Goal: Navigation & Orientation: Find specific page/section

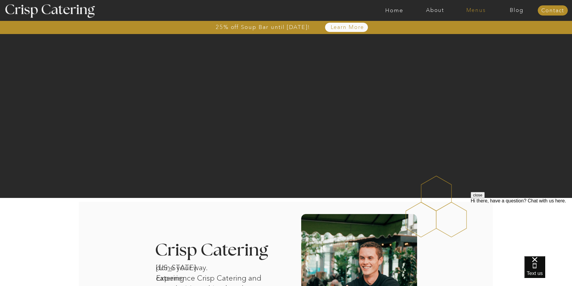
click at [470, 8] on nav "Menus" at bounding box center [476, 10] width 41 height 6
click at [465, 25] on nav "Summer (Mar-Aug)" at bounding box center [477, 27] width 53 height 6
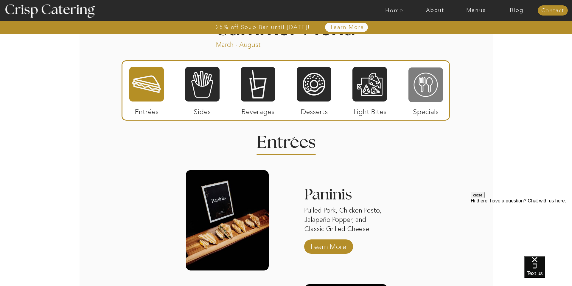
click at [410, 90] on div at bounding box center [426, 85] width 35 height 36
